Goal: Book appointment/travel/reservation

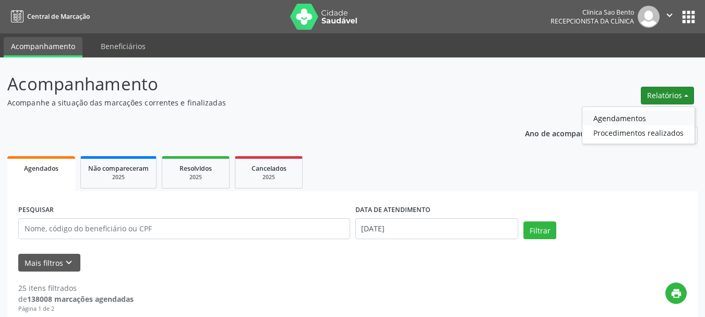
click at [631, 117] on link "Agendamentos" at bounding box center [638, 118] width 112 height 15
select select "7"
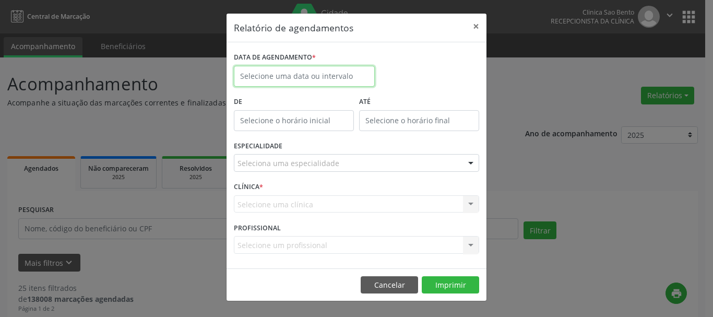
click at [275, 75] on input "text" at bounding box center [304, 76] width 141 height 21
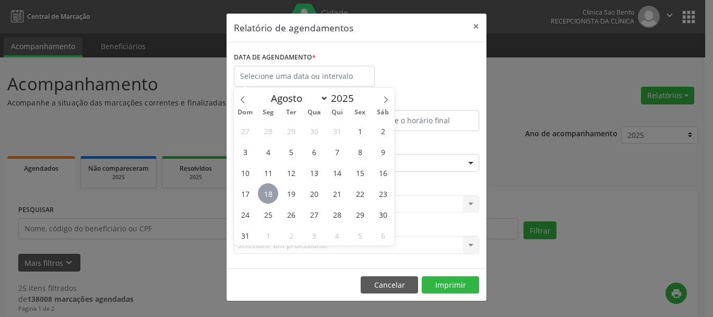
click at [264, 188] on span "18" at bounding box center [268, 193] width 20 height 20
type input "[DATE]"
click at [264, 188] on span "18" at bounding box center [268, 193] width 20 height 20
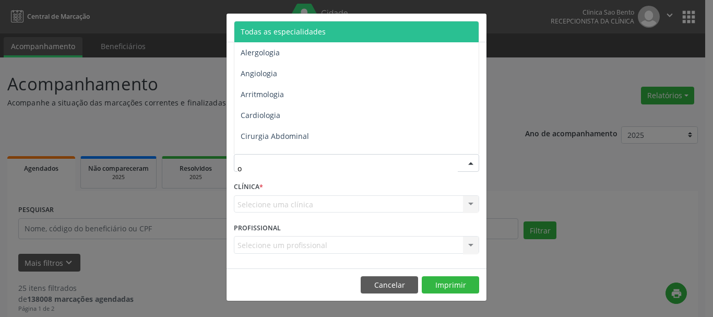
type input "of"
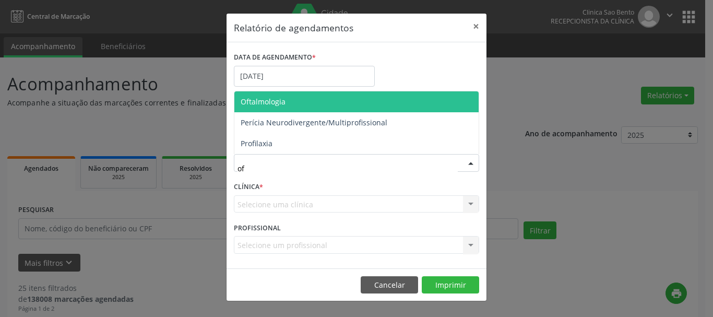
click at [361, 102] on span "Oftalmologia" at bounding box center [356, 101] width 244 height 21
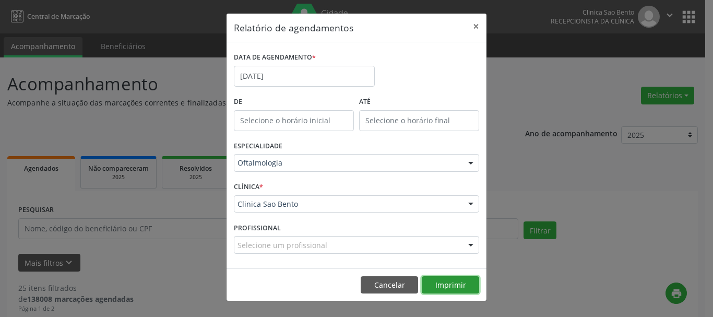
click at [445, 283] on button "Imprimir" at bounding box center [450, 285] width 57 height 18
